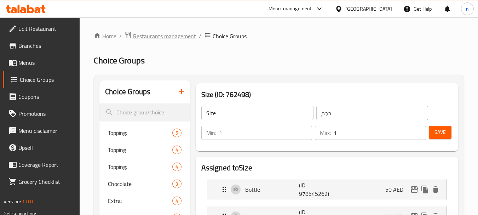
click at [142, 36] on span "Restaurants management" at bounding box center [164, 36] width 63 height 8
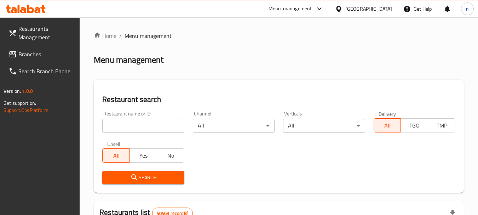
click at [342, 12] on icon at bounding box center [338, 8] width 7 height 7
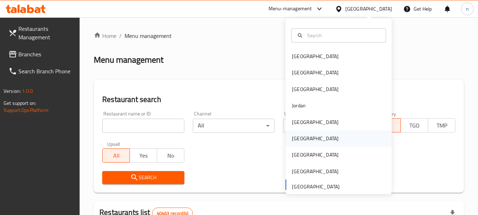
click at [297, 136] on div "[GEOGRAPHIC_DATA]" at bounding box center [315, 139] width 47 height 8
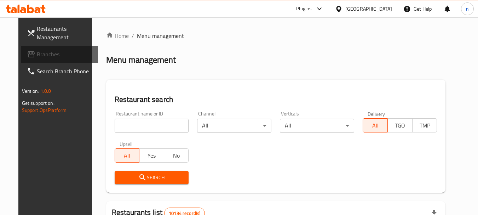
drag, startPoint x: 19, startPoint y: 52, endPoint x: 11, endPoint y: 54, distance: 8.4
click at [28, 54] on icon at bounding box center [31, 54] width 7 height 6
